Goal: Task Accomplishment & Management: Manage account settings

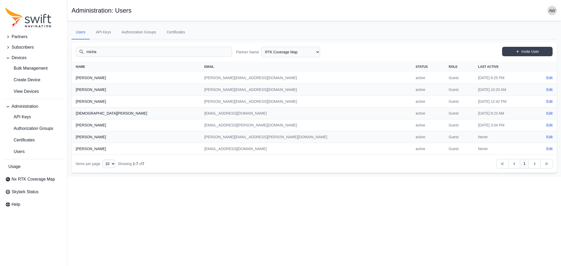
select select "b97ad338-3fe9-49a3-a9a2-faa56be036a7"
click at [18, 115] on span "API Keys" at bounding box center [18, 117] width 26 height 6
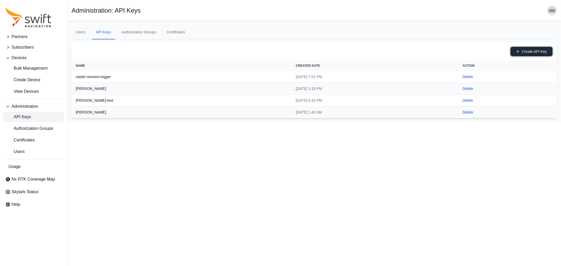
click at [539, 51] on button "Create API Key" at bounding box center [532, 51] width 42 height 9
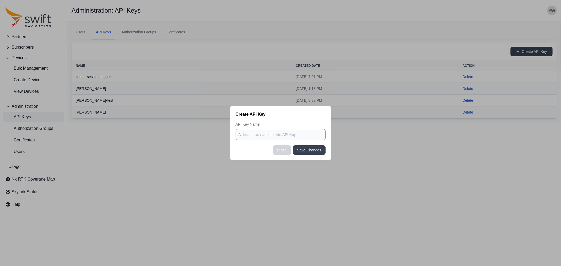
click at [289, 136] on input at bounding box center [281, 134] width 90 height 11
type input "N"
type input "nexxiot-coverage"
click at [286, 153] on button "Close" at bounding box center [282, 150] width 18 height 9
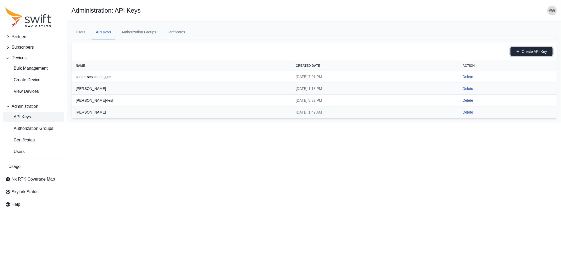
click at [520, 49] on button "Create API Key" at bounding box center [532, 51] width 42 height 9
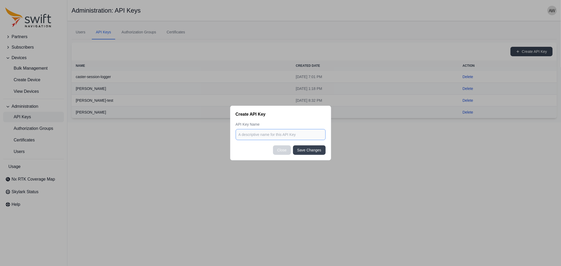
click at [283, 133] on input at bounding box center [281, 134] width 90 height 11
type input "nexxiot"
click at [311, 152] on button "Save Changes" at bounding box center [309, 150] width 33 height 9
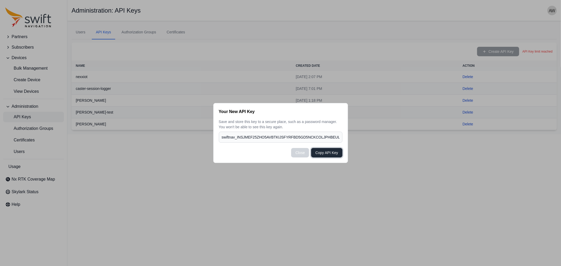
click at [319, 152] on button "Copy API Key" at bounding box center [326, 152] width 31 height 9
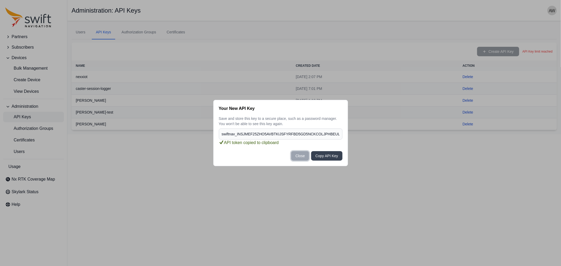
click at [302, 159] on button "Close" at bounding box center [300, 155] width 18 height 9
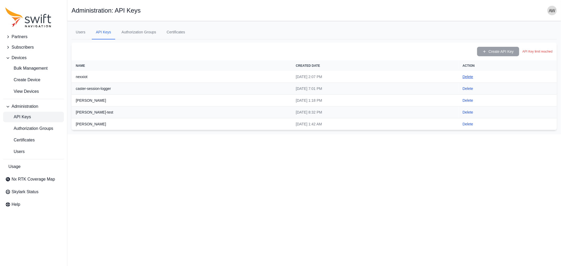
click at [473, 75] on button "Delete" at bounding box center [468, 76] width 11 height 5
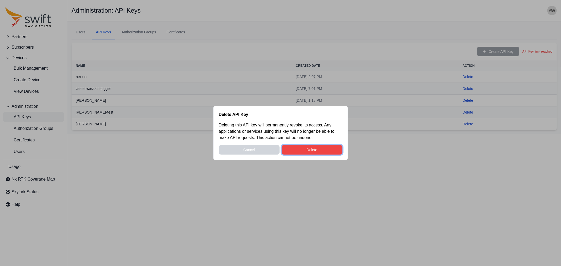
click at [322, 146] on button "Delete" at bounding box center [312, 149] width 61 height 9
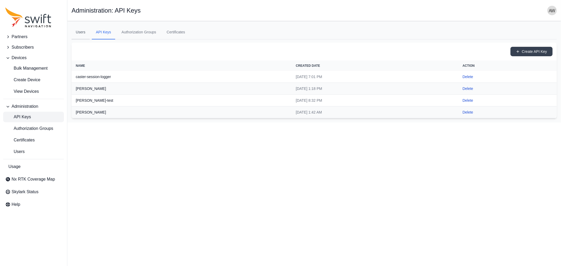
click at [82, 31] on link "Users" at bounding box center [81, 32] width 18 height 14
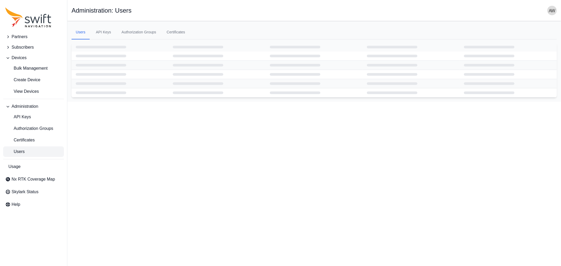
select select "ab3272ce-40d0-4c94-a524-96a758ab755c"
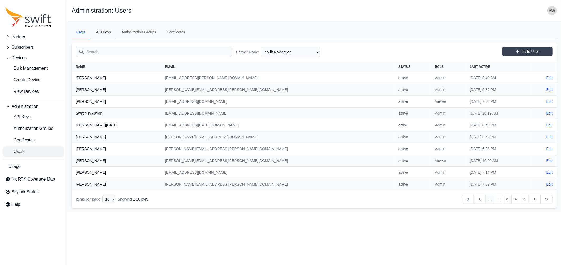
click at [92, 31] on link "API Keys" at bounding box center [104, 32] width 24 height 14
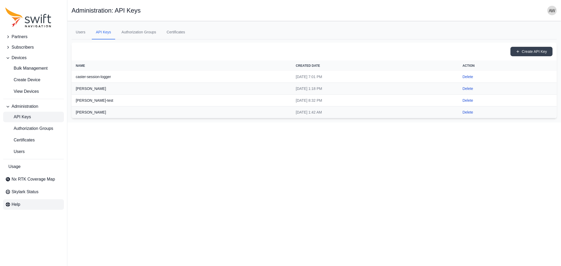
click at [17, 205] on span "Help" at bounding box center [16, 205] width 9 height 6
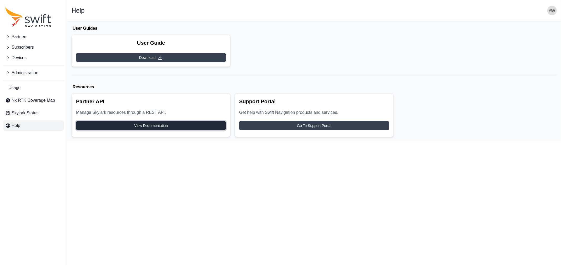
click at [166, 124] on span "View Documentation" at bounding box center [151, 125] width 34 height 5
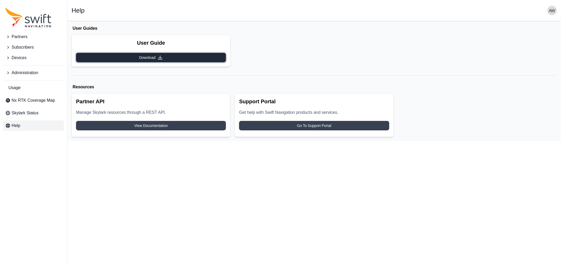
click at [153, 57] on span "Download" at bounding box center [147, 57] width 16 height 5
click at [22, 72] on span "Administration" at bounding box center [25, 73] width 27 height 6
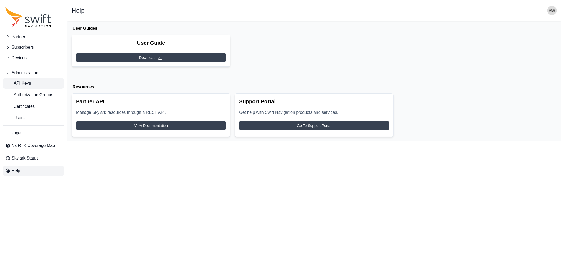
click at [25, 83] on span "API Keys" at bounding box center [18, 83] width 26 height 6
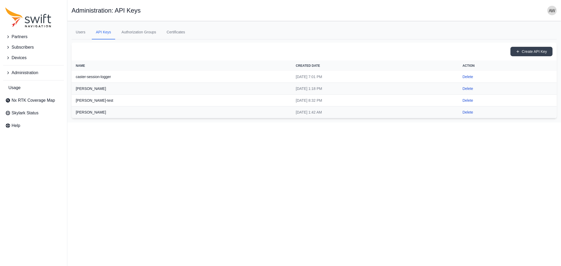
click at [21, 36] on span "Partners" at bounding box center [20, 37] width 16 height 6
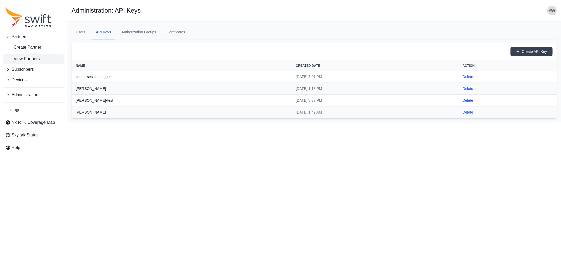
click at [28, 59] on span "View Partners" at bounding box center [22, 59] width 34 height 6
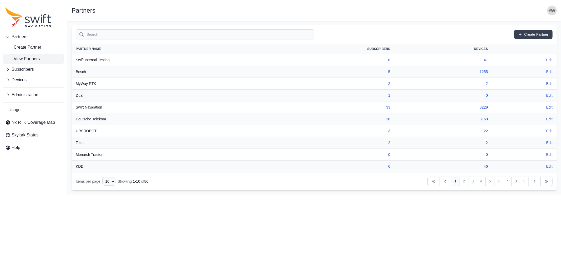
click at [170, 35] on input "Search" at bounding box center [195, 34] width 239 height 10
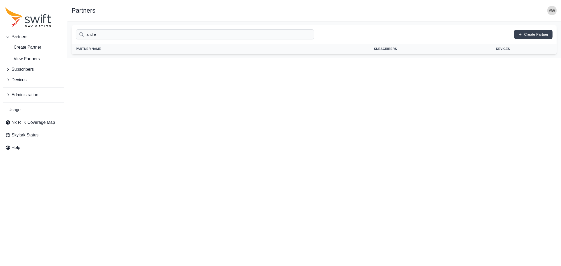
drag, startPoint x: 108, startPoint y: 36, endPoint x: 76, endPoint y: 35, distance: 32.1
click at [76, 35] on input "andre" at bounding box center [195, 34] width 239 height 10
click at [20, 59] on span "View Partners" at bounding box center [22, 59] width 34 height 6
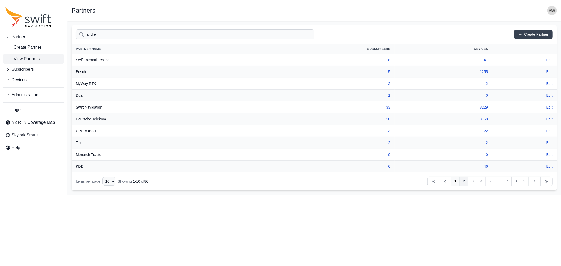
click at [464, 182] on link "2" at bounding box center [464, 181] width 9 height 9
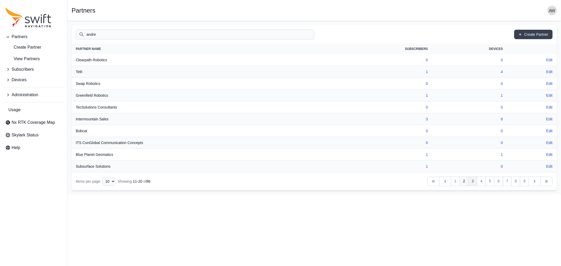
click at [473, 180] on link "3" at bounding box center [472, 181] width 9 height 9
click at [196, 33] on input "andre" at bounding box center [195, 34] width 239 height 10
type input "a"
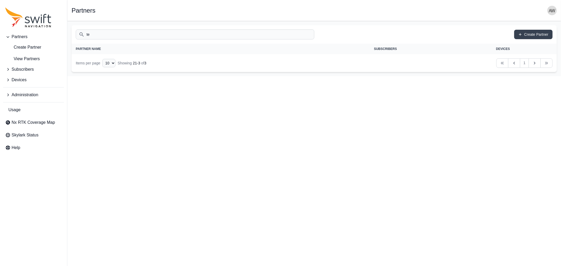
type input "t"
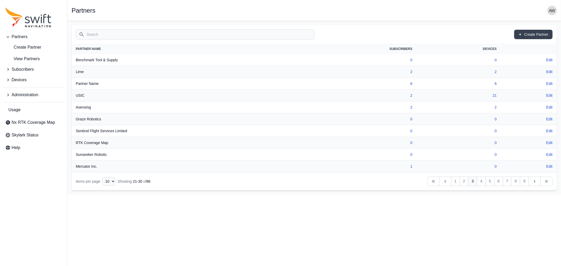
click at [171, 35] on input "Search" at bounding box center [195, 34] width 239 height 10
click at [28, 37] on button "Partners" at bounding box center [33, 37] width 61 height 11
click at [483, 182] on link "4" at bounding box center [481, 181] width 9 height 9
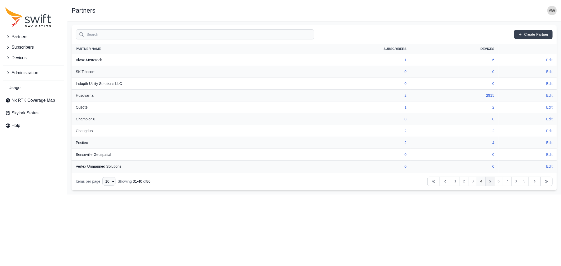
click at [491, 182] on link "5" at bounding box center [490, 181] width 9 height 9
click at [499, 180] on link "6" at bounding box center [498, 181] width 9 height 9
click at [549, 118] on link "Edit" at bounding box center [550, 119] width 6 height 5
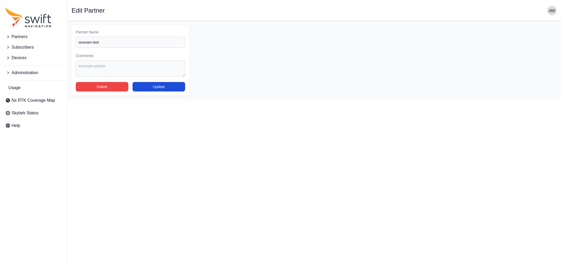
click at [18, 36] on span "Partners" at bounding box center [20, 37] width 16 height 6
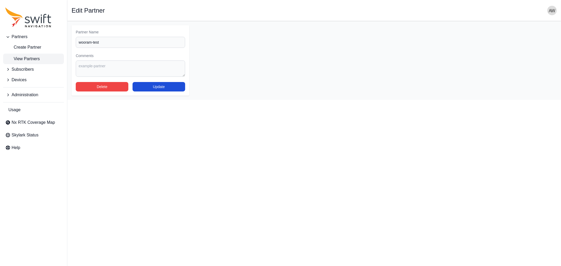
click at [26, 59] on span "View Partners" at bounding box center [22, 59] width 34 height 6
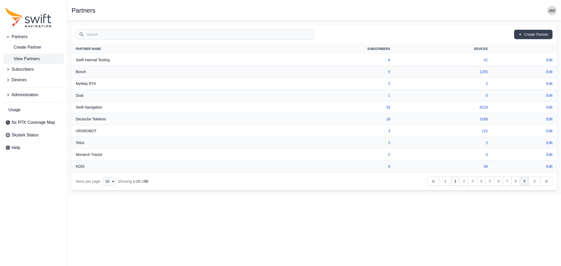
click at [524, 180] on link "9" at bounding box center [524, 181] width 9 height 9
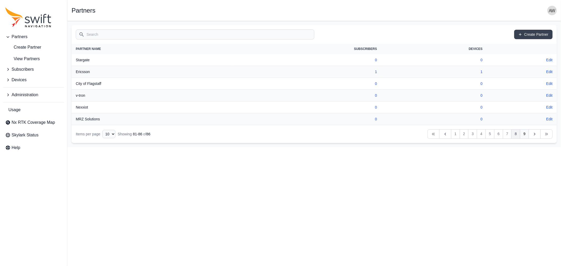
click at [517, 133] on link "8" at bounding box center [516, 133] width 9 height 9
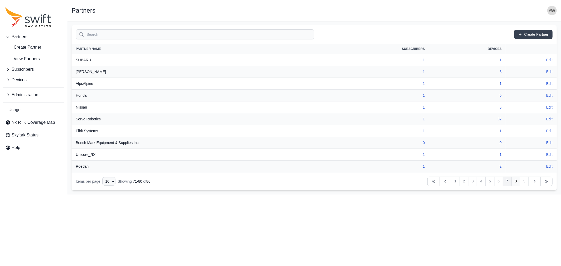
click at [509, 182] on link "7" at bounding box center [507, 181] width 9 height 9
click at [497, 182] on link "6" at bounding box center [498, 181] width 9 height 9
click at [491, 182] on link "5" at bounding box center [490, 181] width 9 height 9
click at [483, 182] on link "4" at bounding box center [481, 181] width 9 height 9
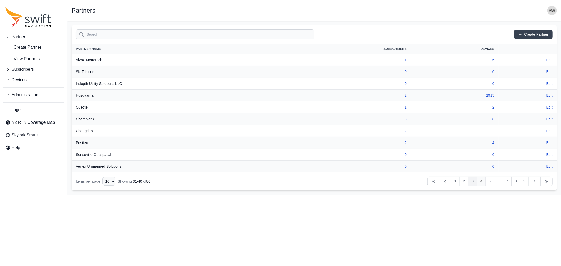
click at [474, 182] on link "3" at bounding box center [472, 181] width 9 height 9
click at [464, 181] on link "2" at bounding box center [464, 181] width 9 height 9
click at [455, 181] on link "1" at bounding box center [455, 181] width 9 height 9
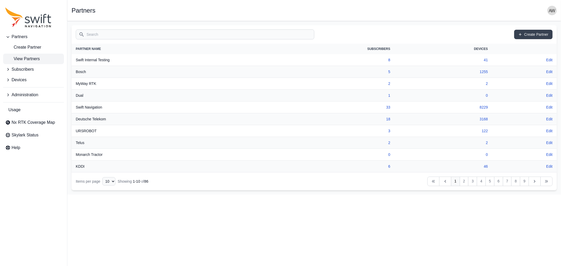
click at [151, 36] on input "Search" at bounding box center [195, 34] width 239 height 10
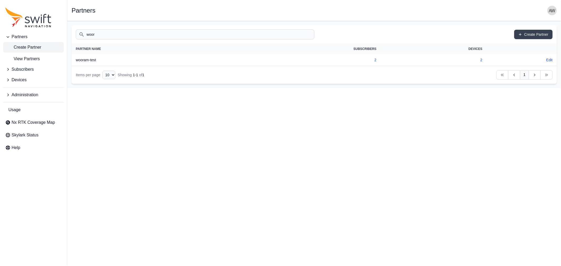
type input "woor"
click at [21, 48] on span "Create Partner" at bounding box center [23, 47] width 36 height 6
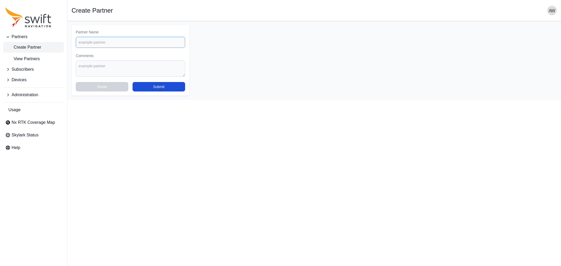
click at [103, 41] on input "Partner Name" at bounding box center [130, 42] width 109 height 11
type input "[PERSON_NAME]"
click at [167, 88] on button "Submit" at bounding box center [159, 86] width 53 height 9
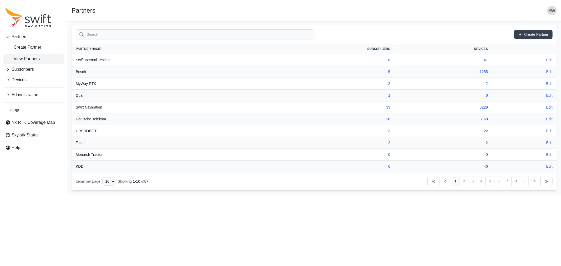
click at [27, 34] on span "Partners" at bounding box center [20, 37] width 16 height 6
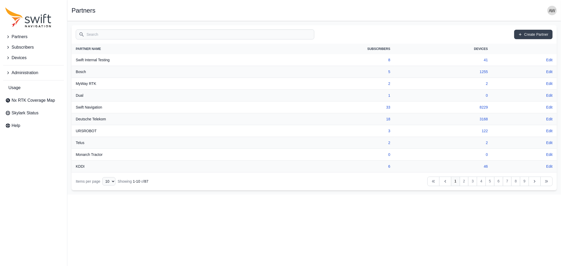
click at [119, 33] on input "Search" at bounding box center [195, 34] width 239 height 10
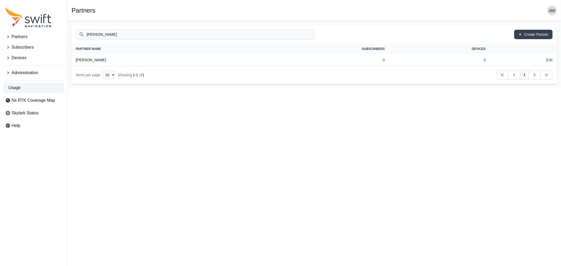
type input "[PERSON_NAME]"
click at [16, 85] on span "Usage" at bounding box center [14, 88] width 12 height 6
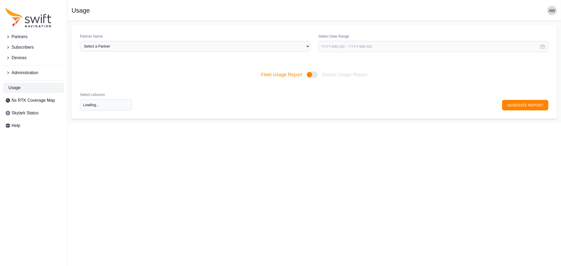
type input "Select columns"
click at [21, 74] on span "Administration" at bounding box center [25, 73] width 27 height 6
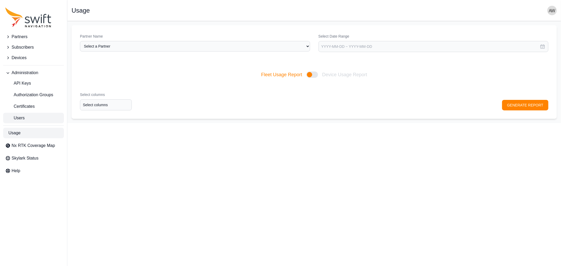
click at [22, 114] on link "Users" at bounding box center [33, 118] width 61 height 11
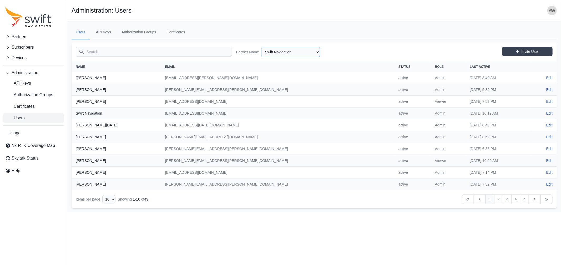
click at [302, 51] on select "AlpsAlpine [PERSON_NAME] Bad Elf Bench Mark Equipment & Supplies Inc. Benchmark…" at bounding box center [290, 52] width 59 height 11
click at [261, 47] on select "AlpsAlpine [PERSON_NAME] Bad Elf Bench Mark Equipment & Supplies Inc. Benchmark…" at bounding box center [290, 52] width 59 height 11
select select "d8172d02-c781-42e7-a8aa-cdf3b682aaf0"
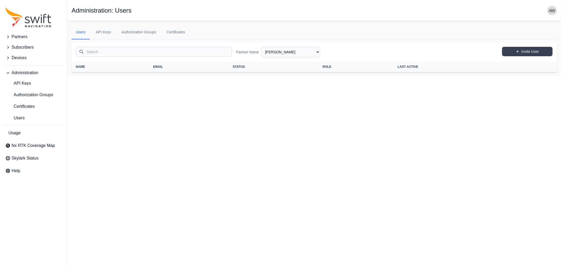
click at [132, 51] on input "Search" at bounding box center [154, 52] width 156 height 10
click at [515, 52] on link "Invite User" at bounding box center [527, 51] width 51 height 9
select select "d8172d02-c781-42e7-a8aa-cdf3b682aaf0"
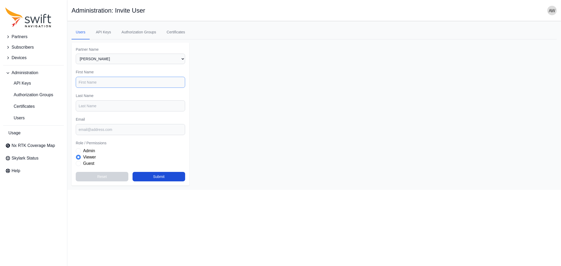
click at [111, 83] on input "First Name" at bounding box center [130, 82] width 109 height 11
type input "A"
click at [118, 104] on input "Last Name" at bounding box center [130, 106] width 109 height 11
type input "[PERSON_NAME]"
click at [122, 128] on input "Email" at bounding box center [130, 129] width 109 height 11
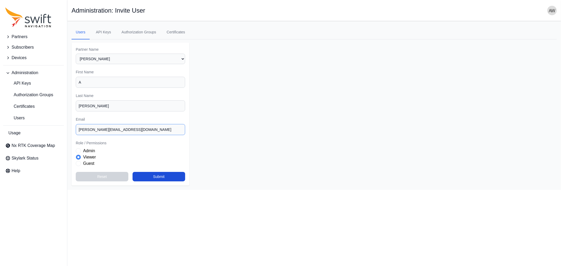
type input "[PERSON_NAME][EMAIL_ADDRESS][DOMAIN_NAME]"
click at [92, 149] on label "Admin" at bounding box center [89, 151] width 12 height 6
select select "d8172d02-c781-42e7-a8aa-cdf3b682aaf0"
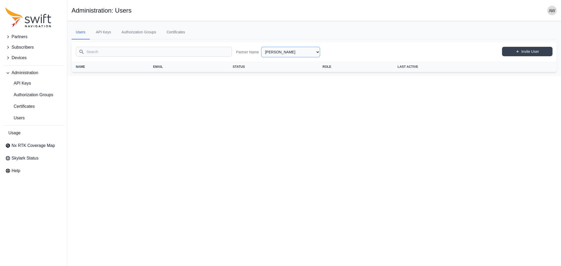
click at [283, 53] on select "AlpsAlpine [PERSON_NAME] Bad Elf Bench Mark Equipment & Supplies Inc. Benchmark…" at bounding box center [290, 52] width 59 height 11
click at [261, 47] on select "AlpsAlpine [PERSON_NAME] Bad Elf Bench Mark Equipment & Supplies Inc. Benchmark…" at bounding box center [290, 52] width 59 height 11
click at [538, 51] on link "Invite User" at bounding box center [527, 51] width 51 height 9
select select "d8172d02-c781-42e7-a8aa-cdf3b682aaf0"
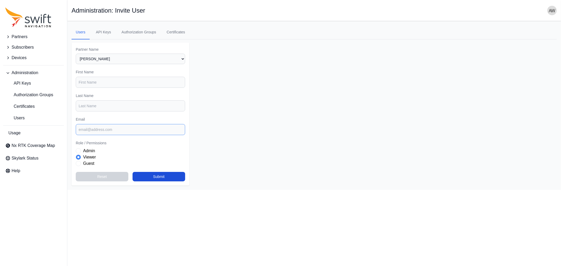
click at [120, 130] on input "Email" at bounding box center [130, 129] width 109 height 11
type input "[PERSON_NAME][EMAIL_ADDRESS][DOMAIN_NAME]"
click at [93, 150] on label "Admin" at bounding box center [89, 151] width 12 height 6
click at [96, 83] on input "First Name" at bounding box center [130, 82] width 109 height 11
type input "A"
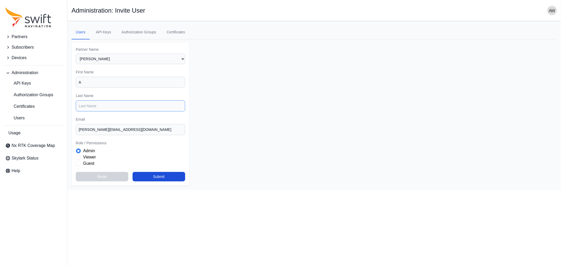
click at [99, 103] on input "Last Name" at bounding box center [130, 106] width 109 height 11
type input "[PERSON_NAME]"
click at [180, 177] on button "Submit" at bounding box center [159, 176] width 53 height 9
select select "d8172d02-c781-42e7-a8aa-cdf3b682aaf0"
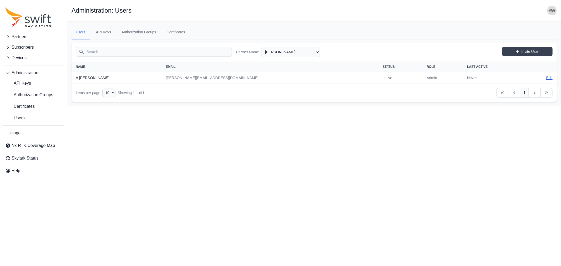
click at [550, 78] on link "Edit" at bounding box center [550, 77] width 6 height 5
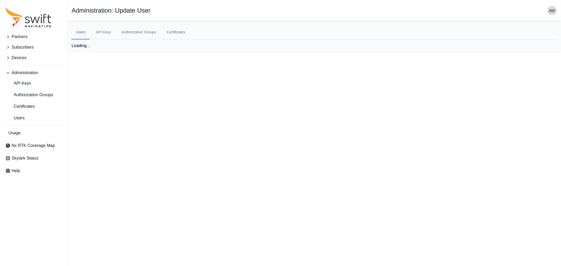
select select "d8172d02-c781-42e7-a8aa-cdf3b682aaf0"
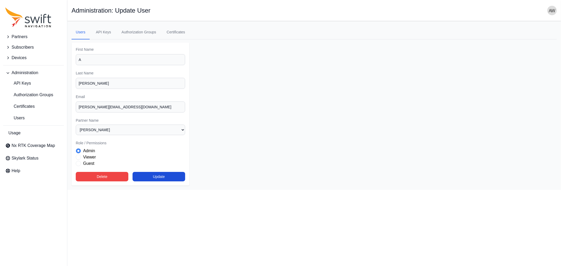
click at [94, 157] on label "Viewer" at bounding box center [89, 157] width 13 height 6
click at [152, 175] on button "Update" at bounding box center [159, 176] width 53 height 9
select select "d8172d02-c781-42e7-a8aa-cdf3b682aaf0"
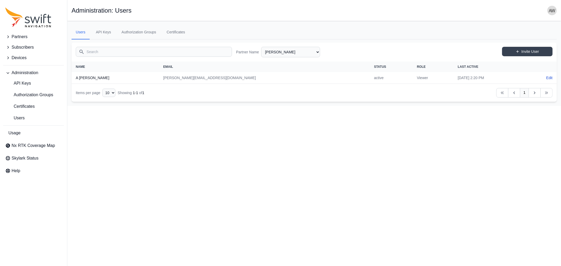
click at [24, 72] on span "Administration" at bounding box center [25, 73] width 27 height 6
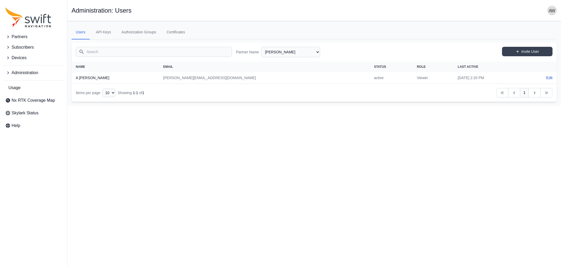
click at [23, 72] on span "Administration" at bounding box center [25, 73] width 27 height 6
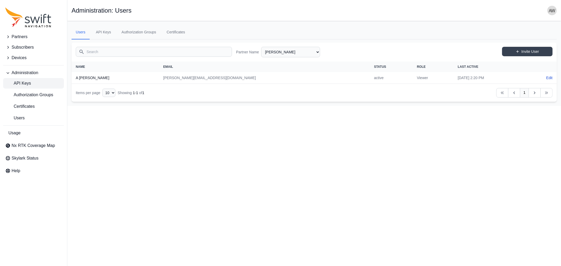
click at [24, 85] on span "API Keys" at bounding box center [18, 83] width 26 height 6
